Goal: Browse casually

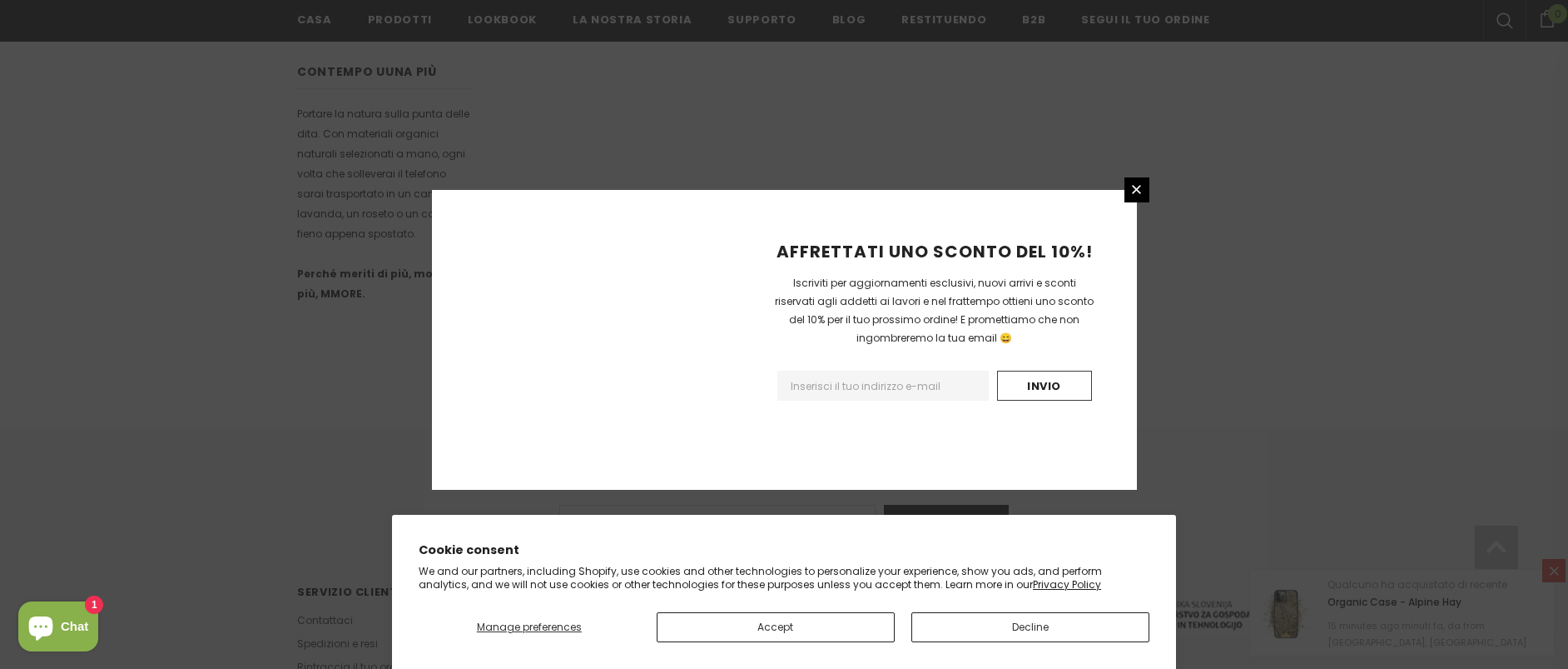
scroll to position [1038, 0]
